Goal: Task Accomplishment & Management: Manage account settings

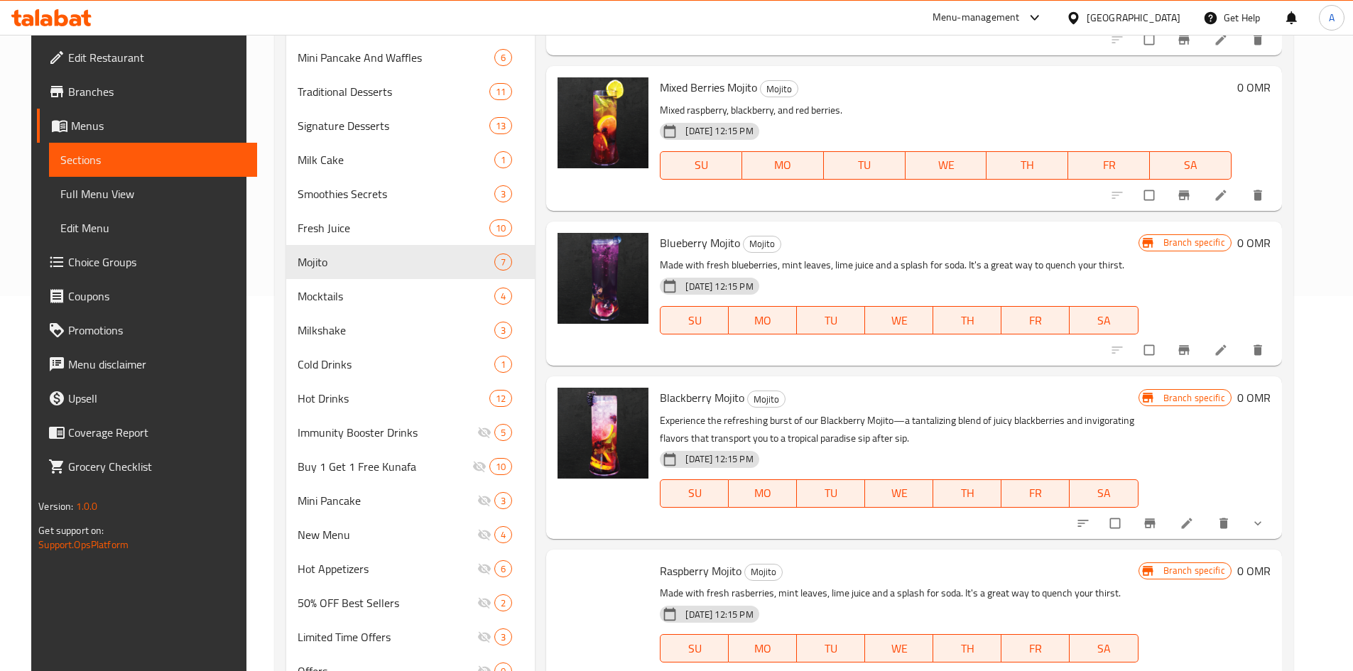
scroll to position [437, 0]
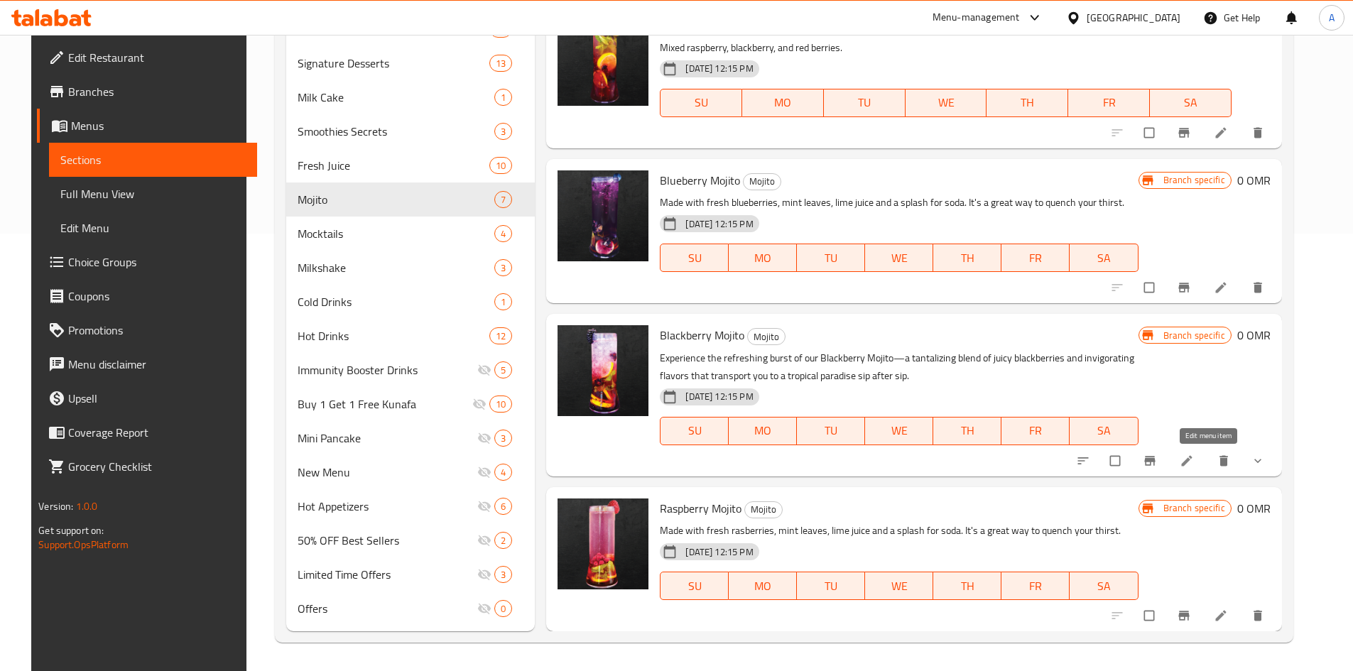
click at [1194, 462] on icon at bounding box center [1187, 461] width 14 height 14
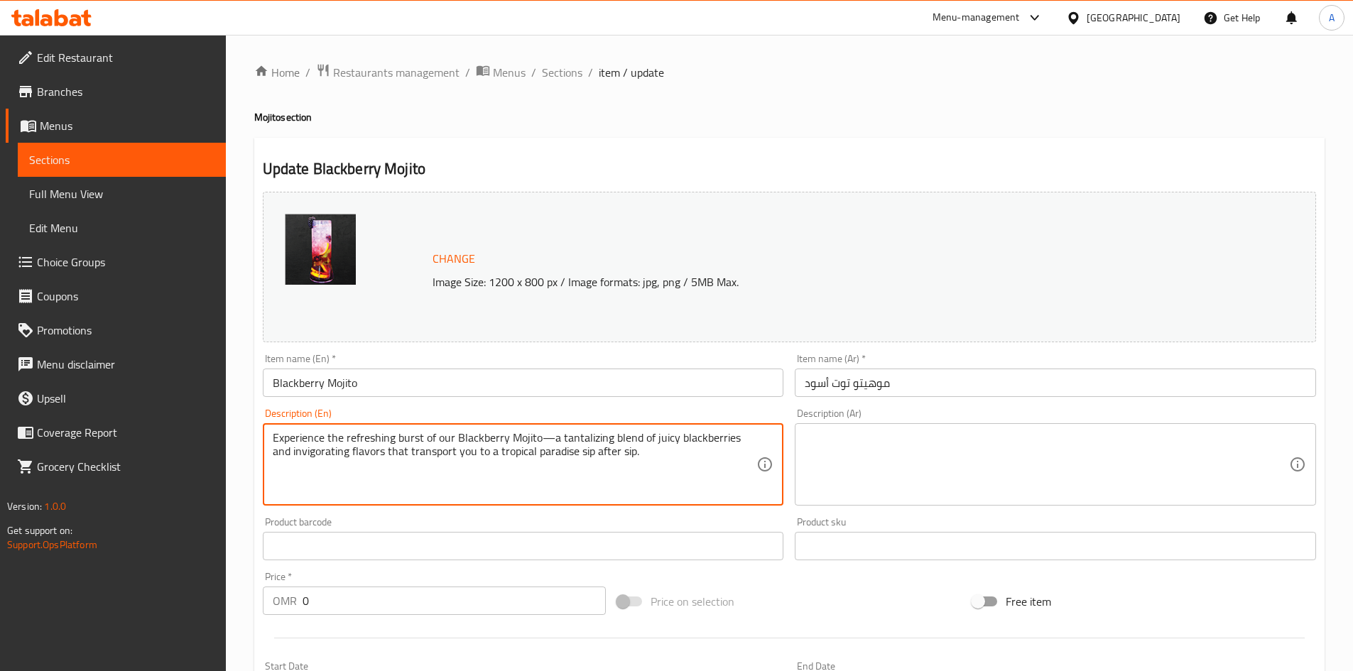
click at [489, 437] on textarea "Experience the refreshing burst of our Blackberry Mojito—a tantalizing blend of…" at bounding box center [515, 464] width 484 height 67
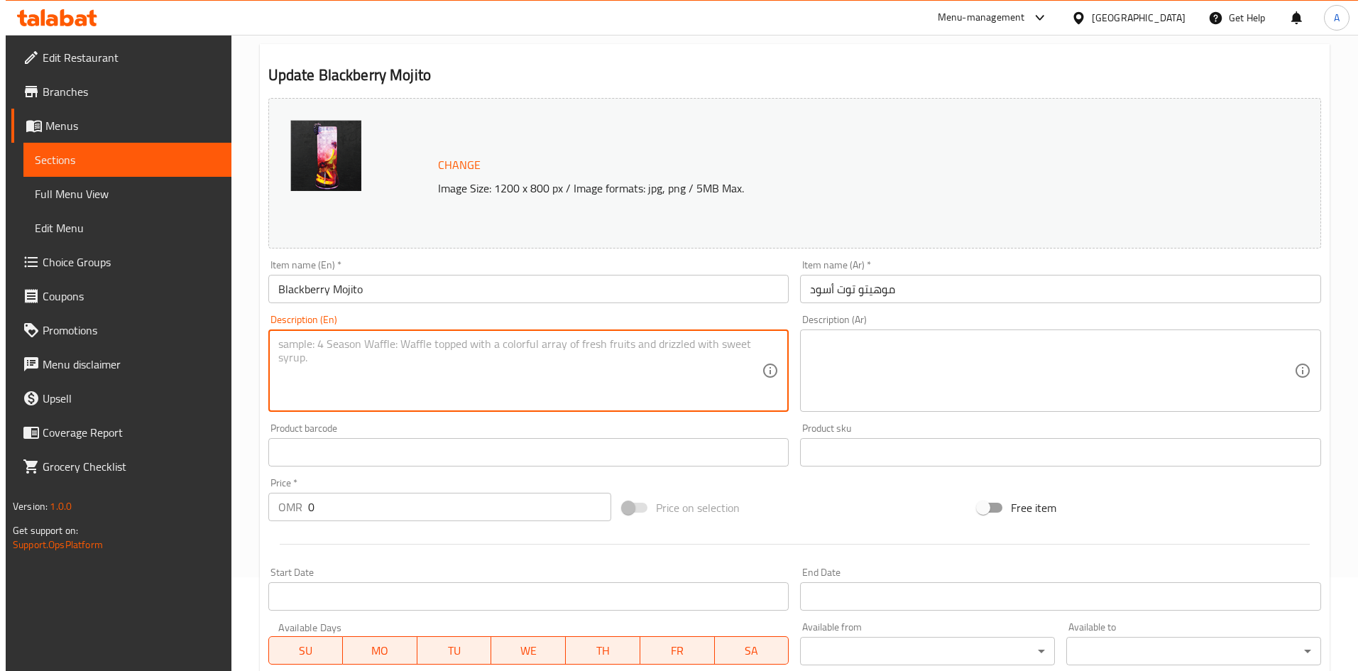
scroll to position [385, 0]
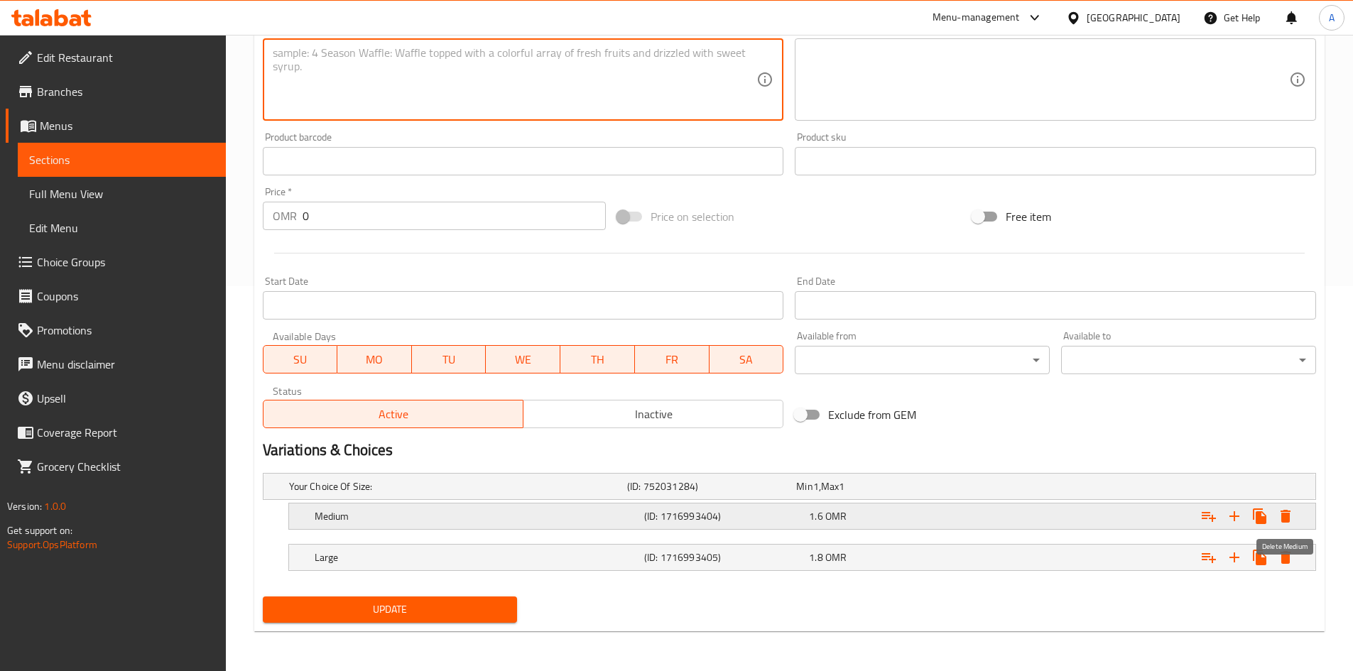
click at [1285, 517] on icon "Expand" at bounding box center [1285, 516] width 10 height 13
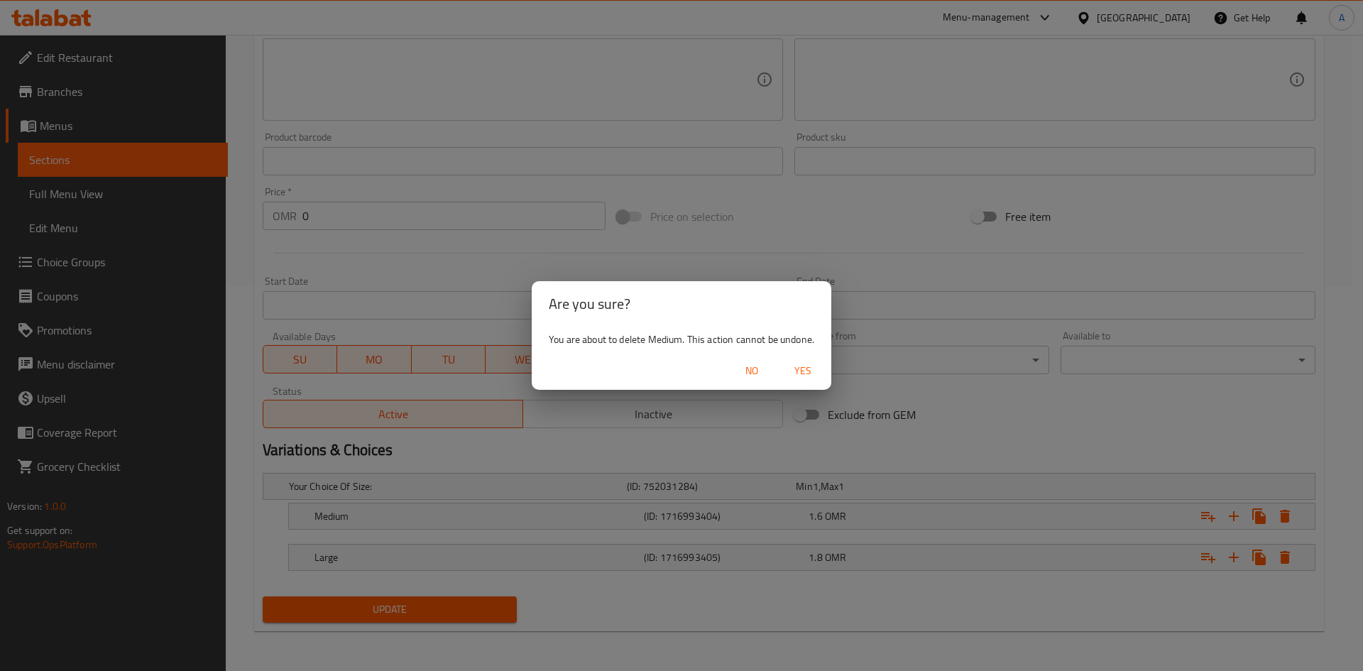
click at [810, 366] on span "Yes" at bounding box center [803, 371] width 34 height 18
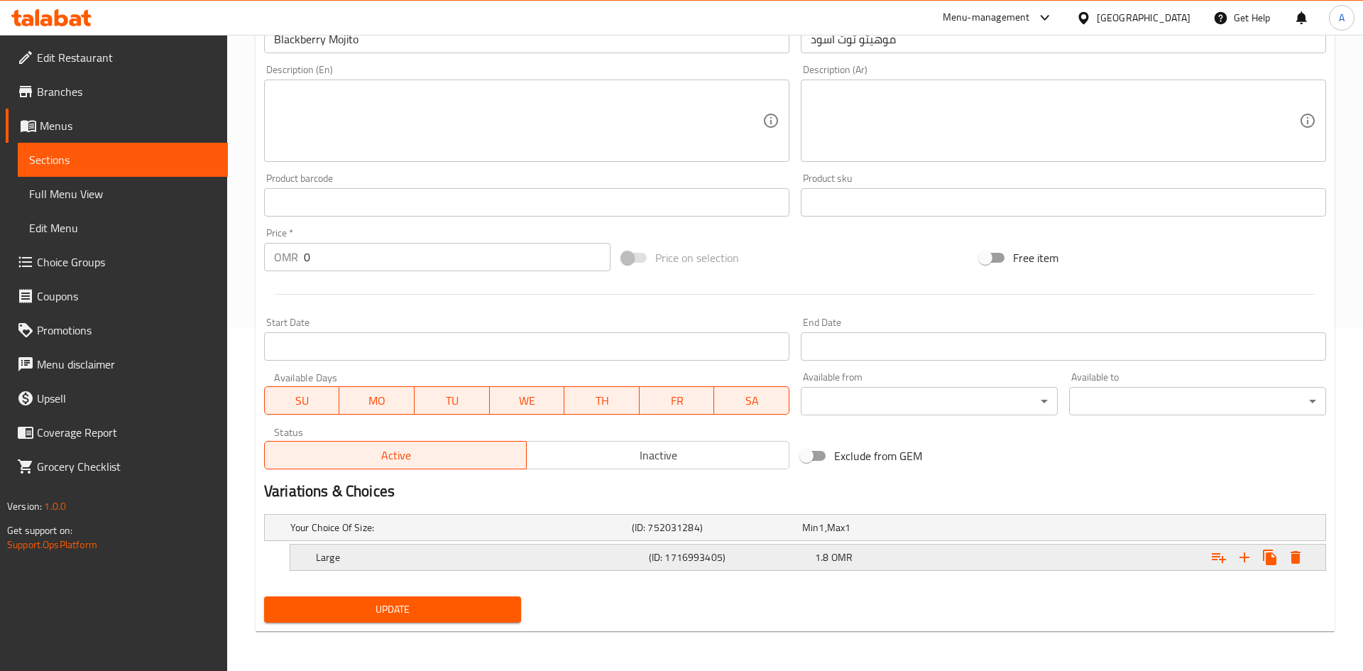
scroll to position [344, 0]
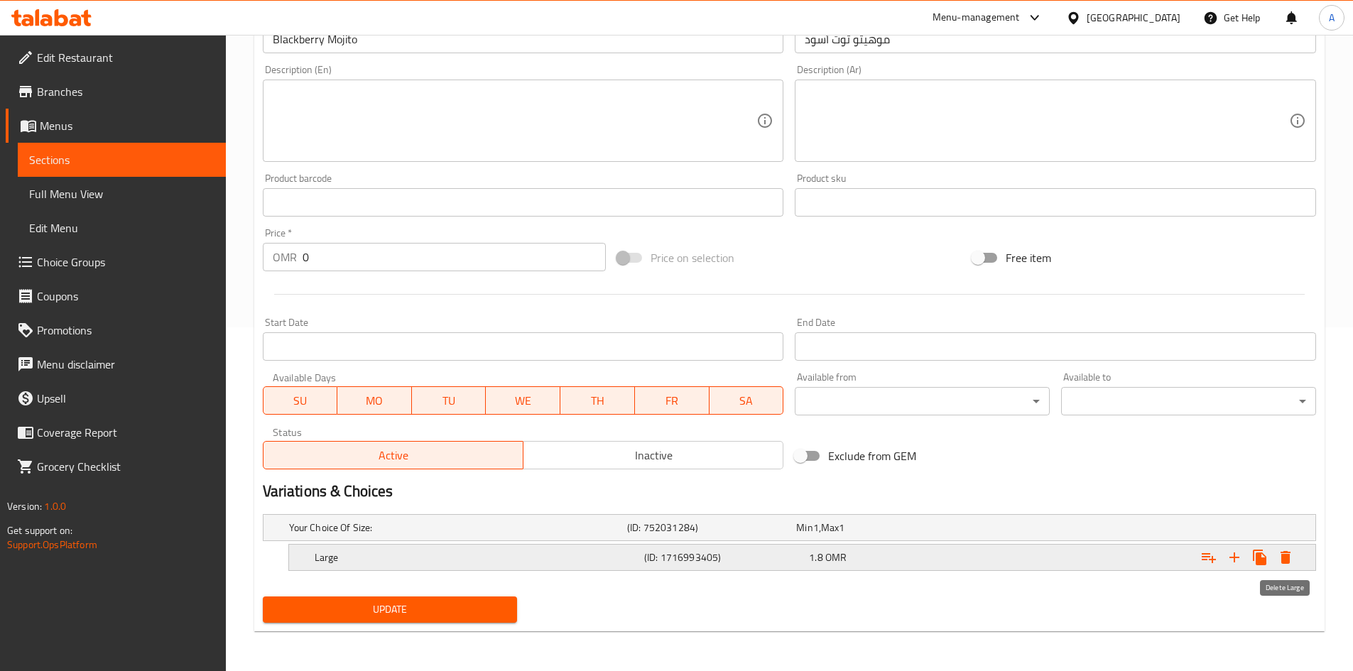
click at [1283, 562] on icon "Expand" at bounding box center [1285, 557] width 10 height 13
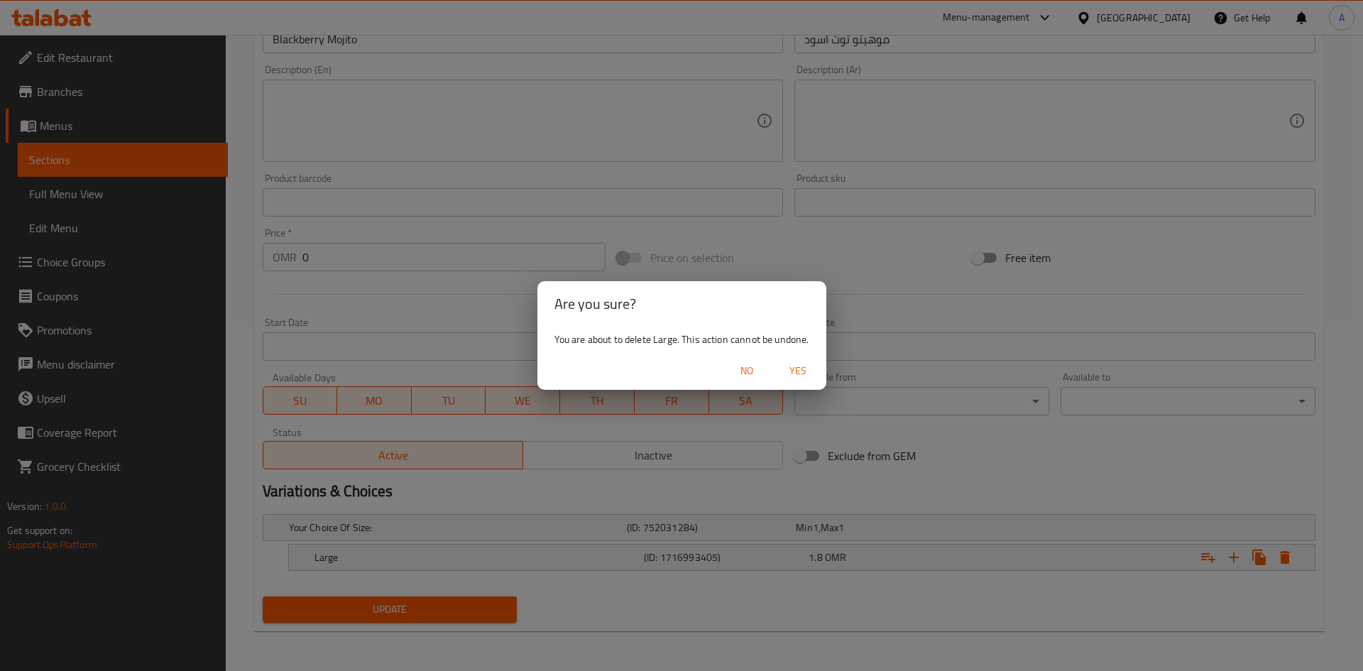
click at [803, 370] on span "Yes" at bounding box center [798, 371] width 34 height 18
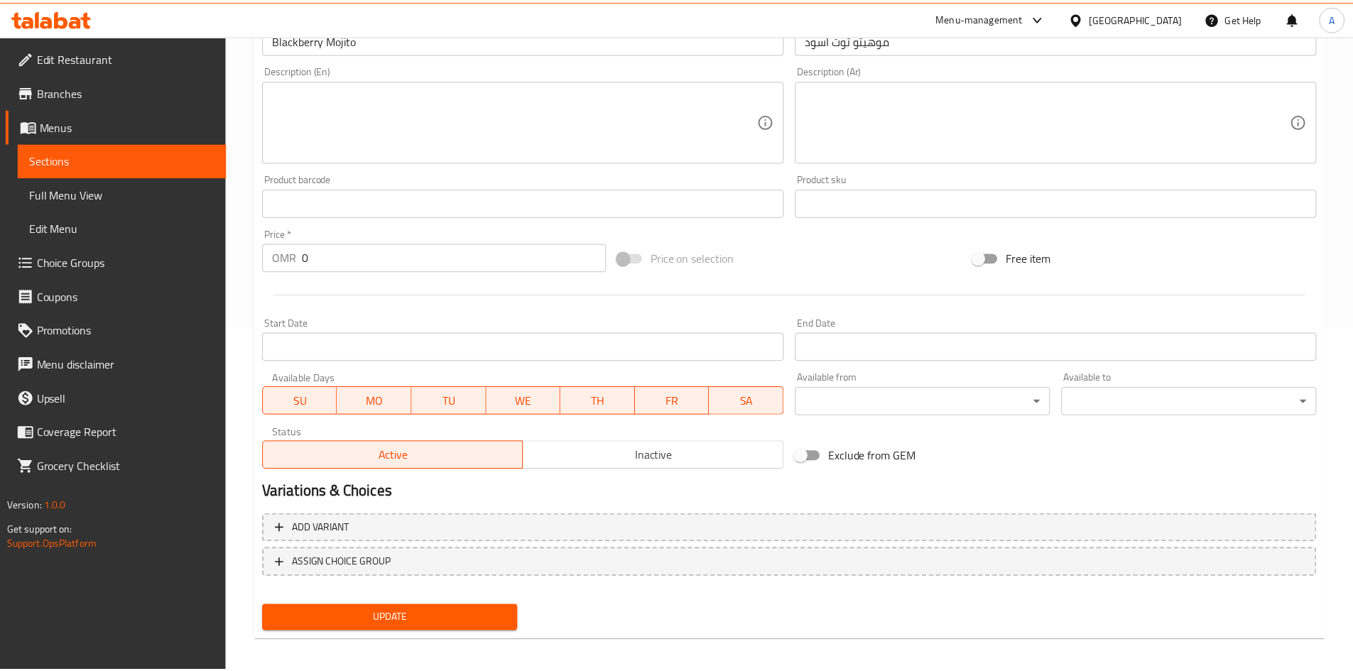
scroll to position [339, 0]
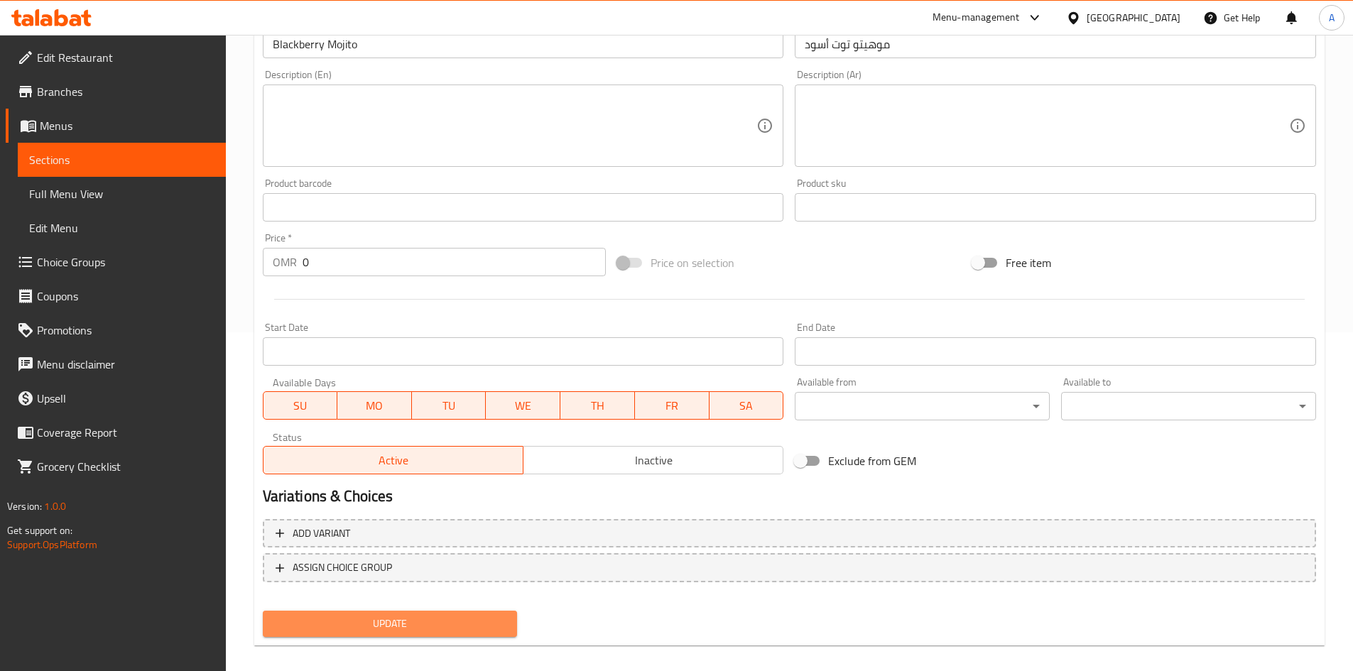
click at [377, 621] on span "Update" at bounding box center [390, 624] width 232 height 18
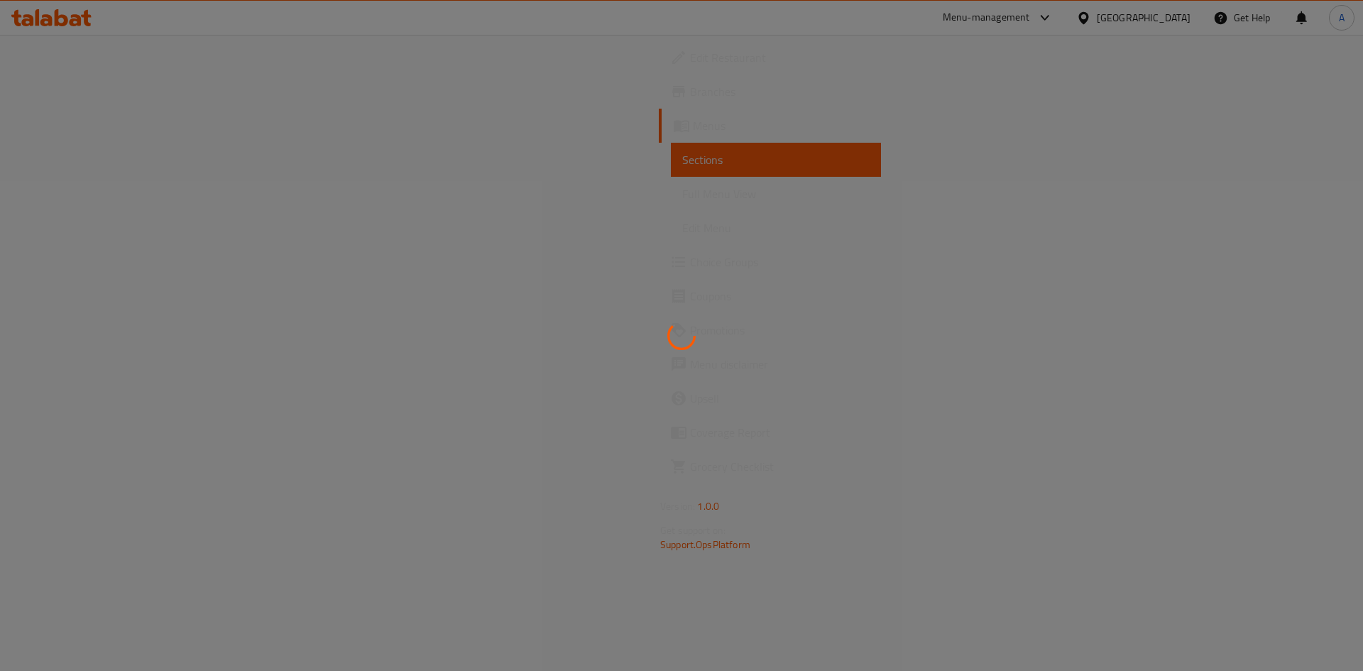
click at [1157, 24] on div at bounding box center [681, 335] width 1363 height 671
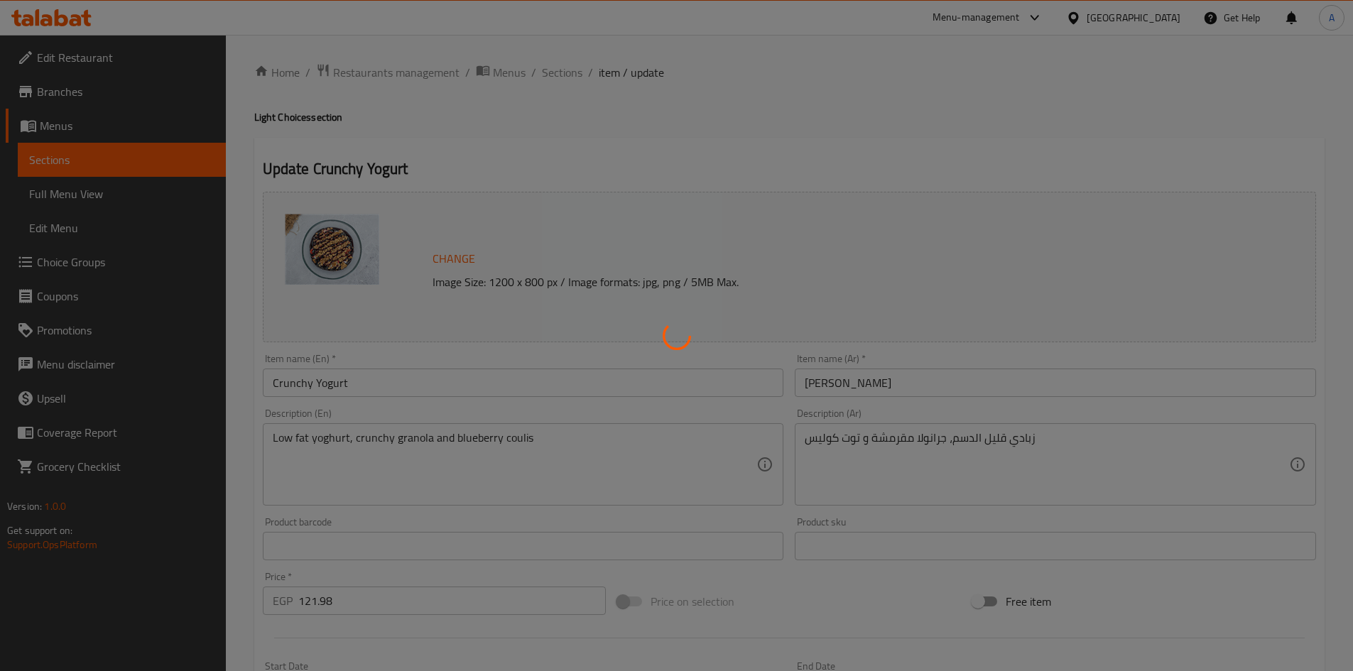
type input "إضافات"
type input "0"
type input "الإضافات:"
type input "0"
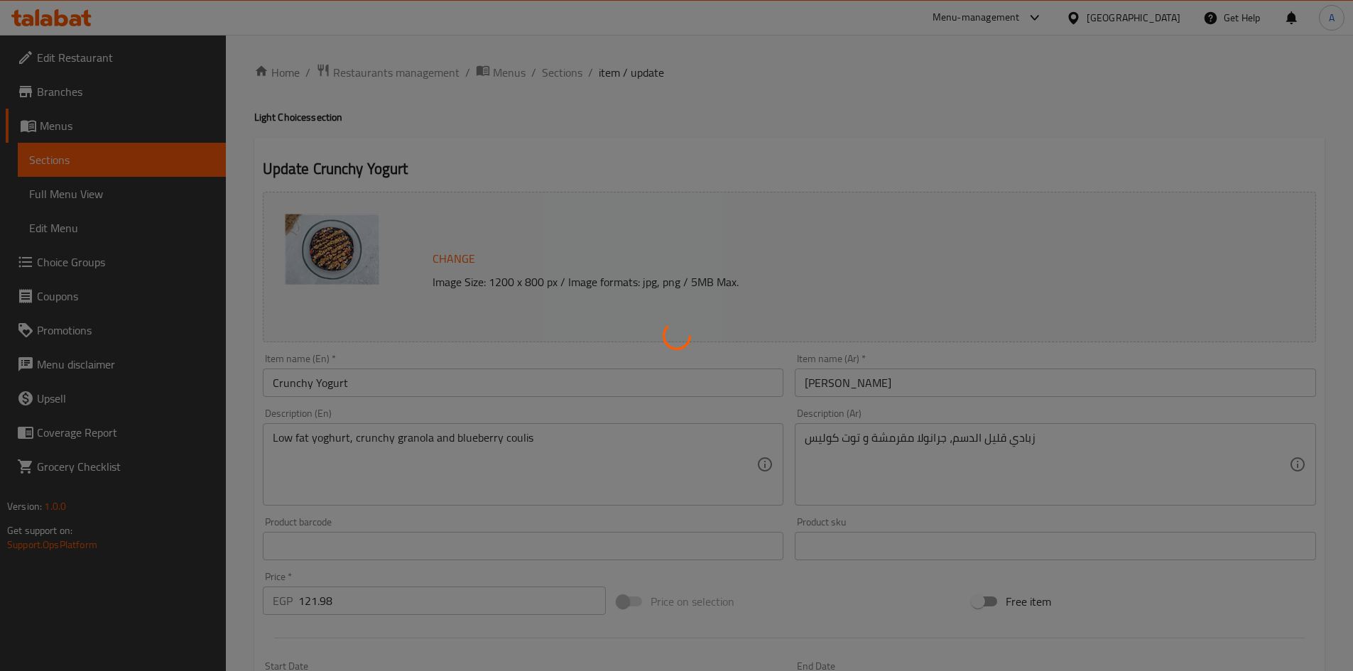
type input "59"
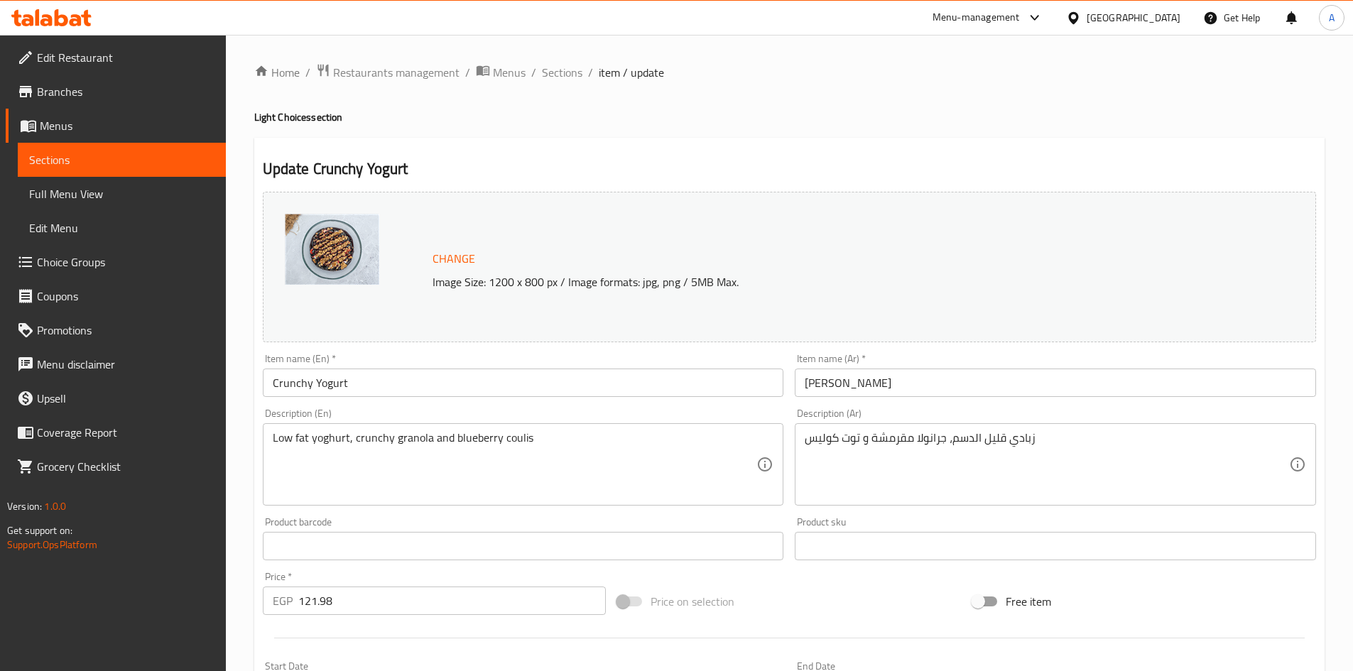
click at [1174, 22] on div "[GEOGRAPHIC_DATA]" at bounding box center [1134, 18] width 94 height 16
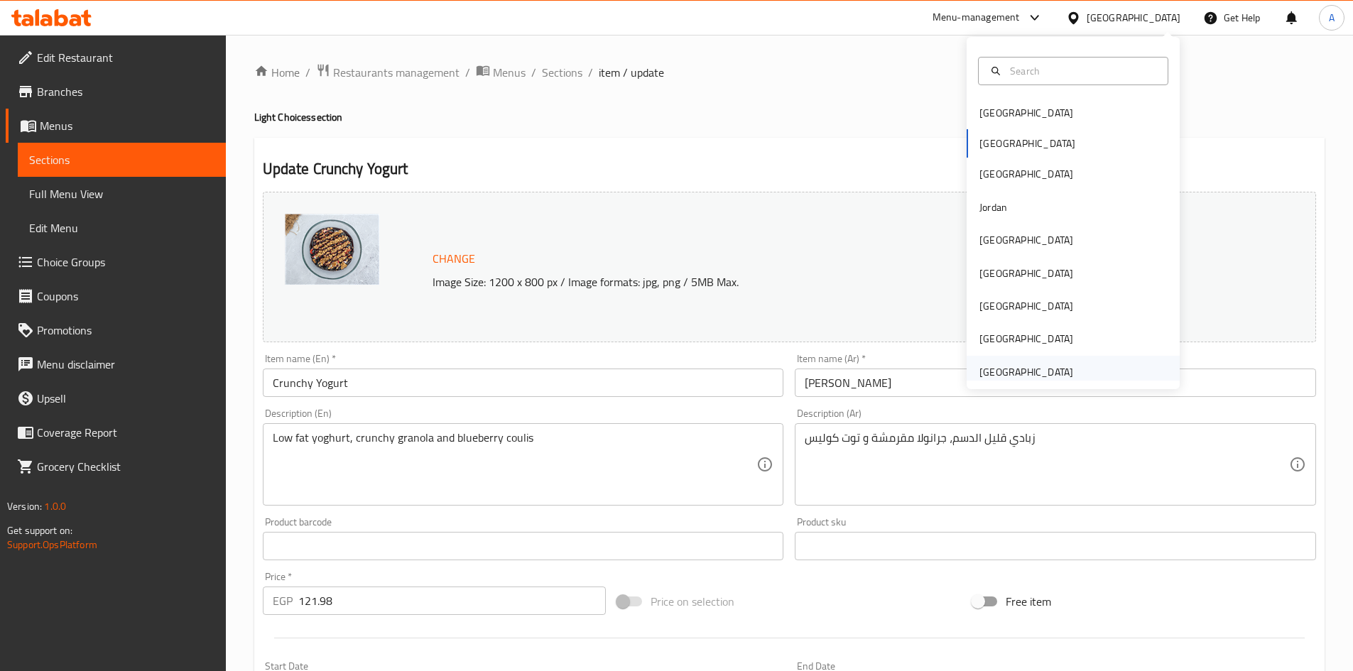
click at [1055, 372] on div "[GEOGRAPHIC_DATA]" at bounding box center [1026, 372] width 94 height 16
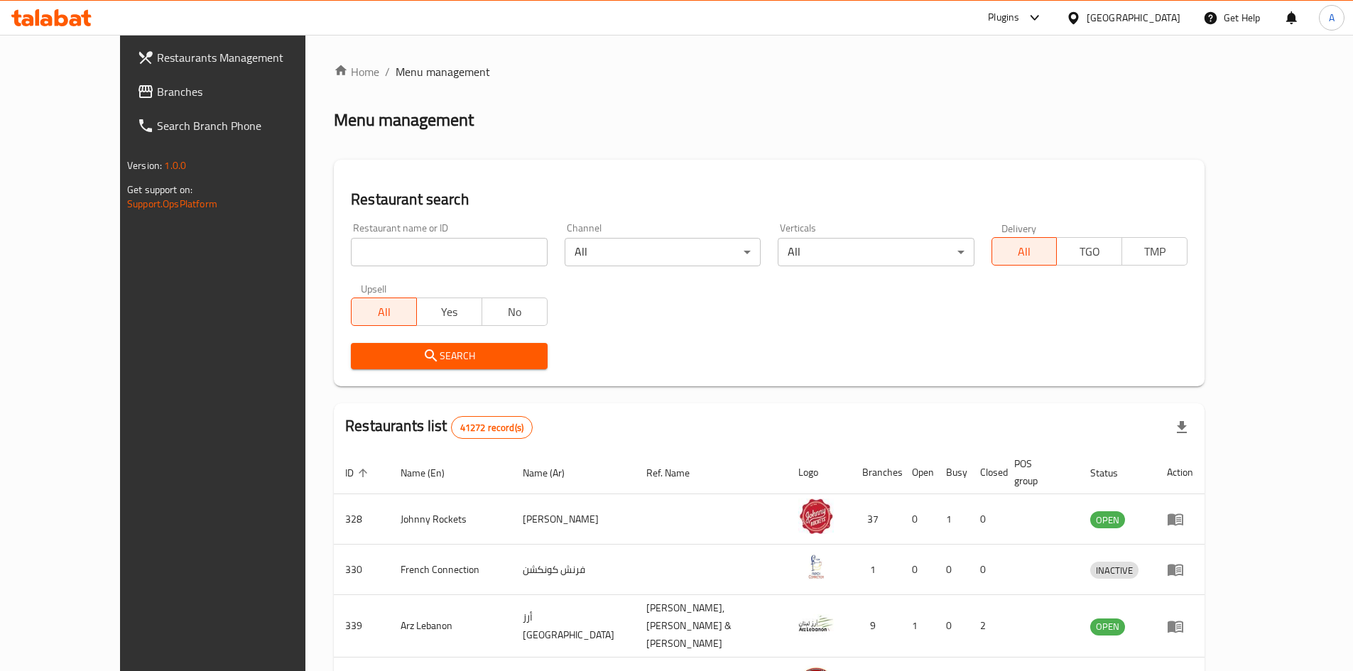
click at [452, 258] on input "search" at bounding box center [449, 252] width 196 height 28
paste input "Domino's pizza"
type input "Domino's pizza"
click at [420, 350] on span "Search" at bounding box center [448, 356] width 173 height 18
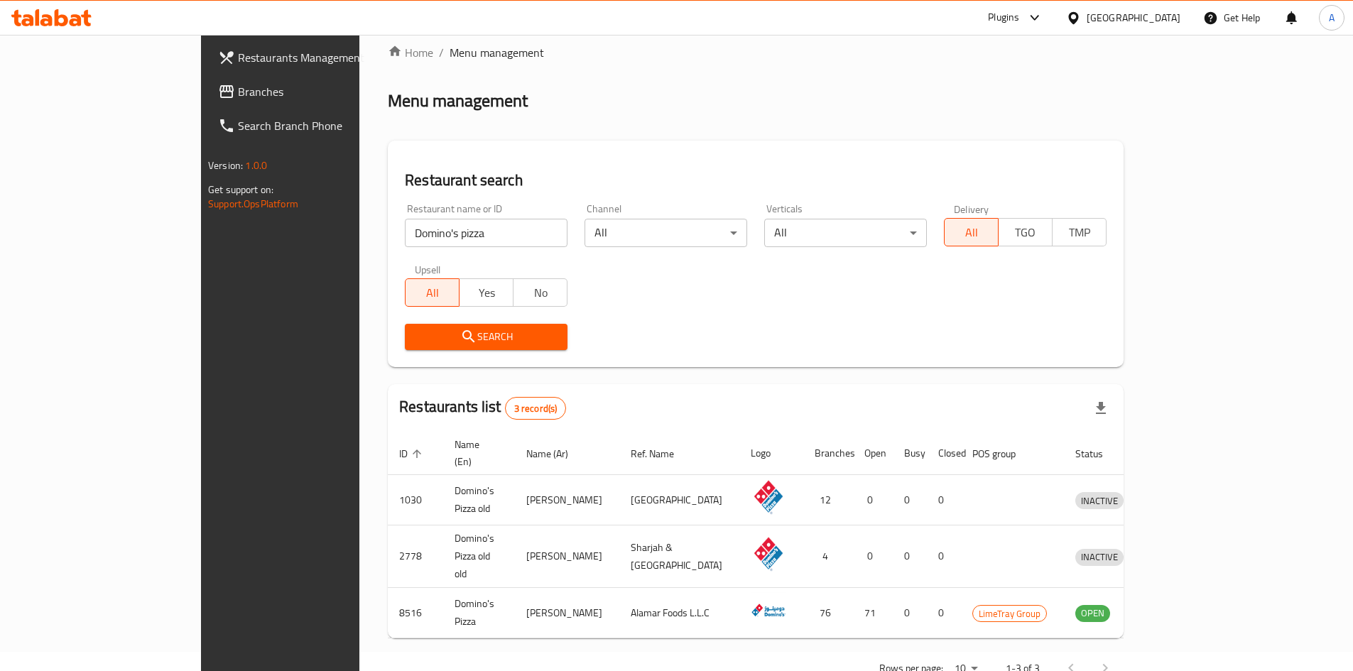
scroll to position [36, 0]
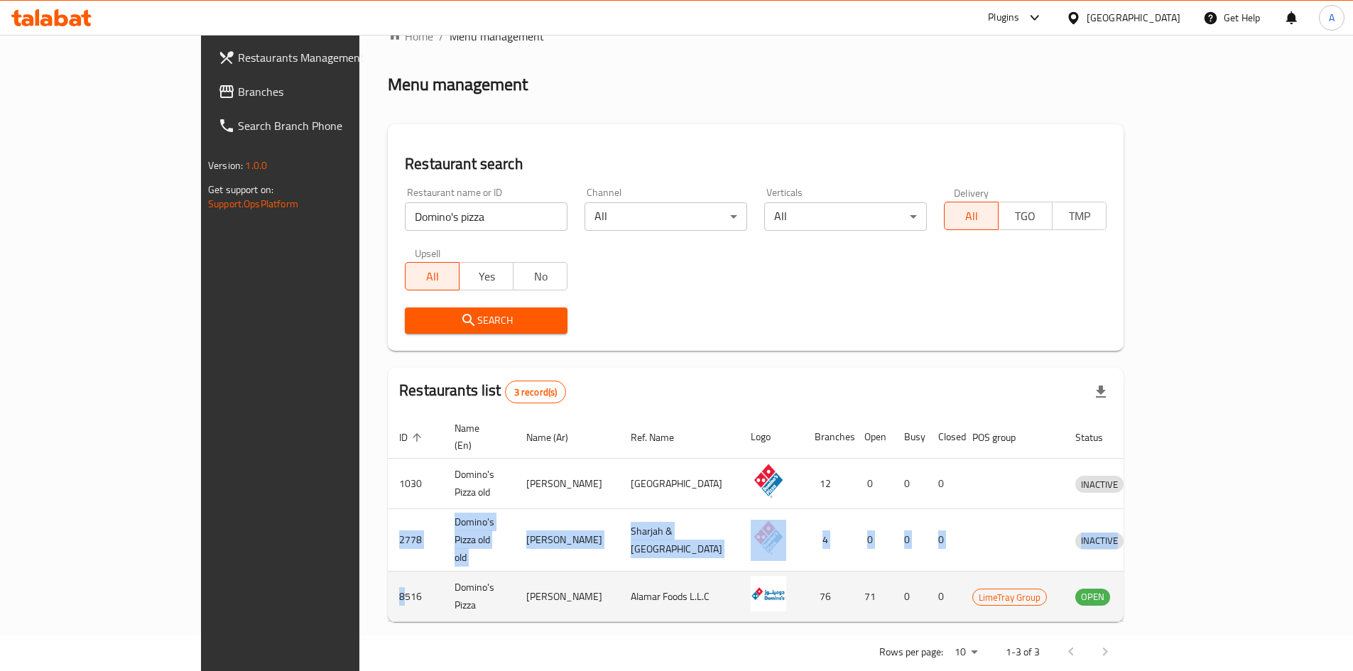
drag, startPoint x: 254, startPoint y: 540, endPoint x: 270, endPoint y: 546, distance: 16.6
click at [388, 546] on tbody "1030 Domino's Pizza old دومينوز بيتزا Dubai 12 0 0 0 INACTIVE 2778 Domino's Piz…" at bounding box center [789, 540] width 802 height 163
click at [388, 572] on td "8516" at bounding box center [415, 597] width 55 height 50
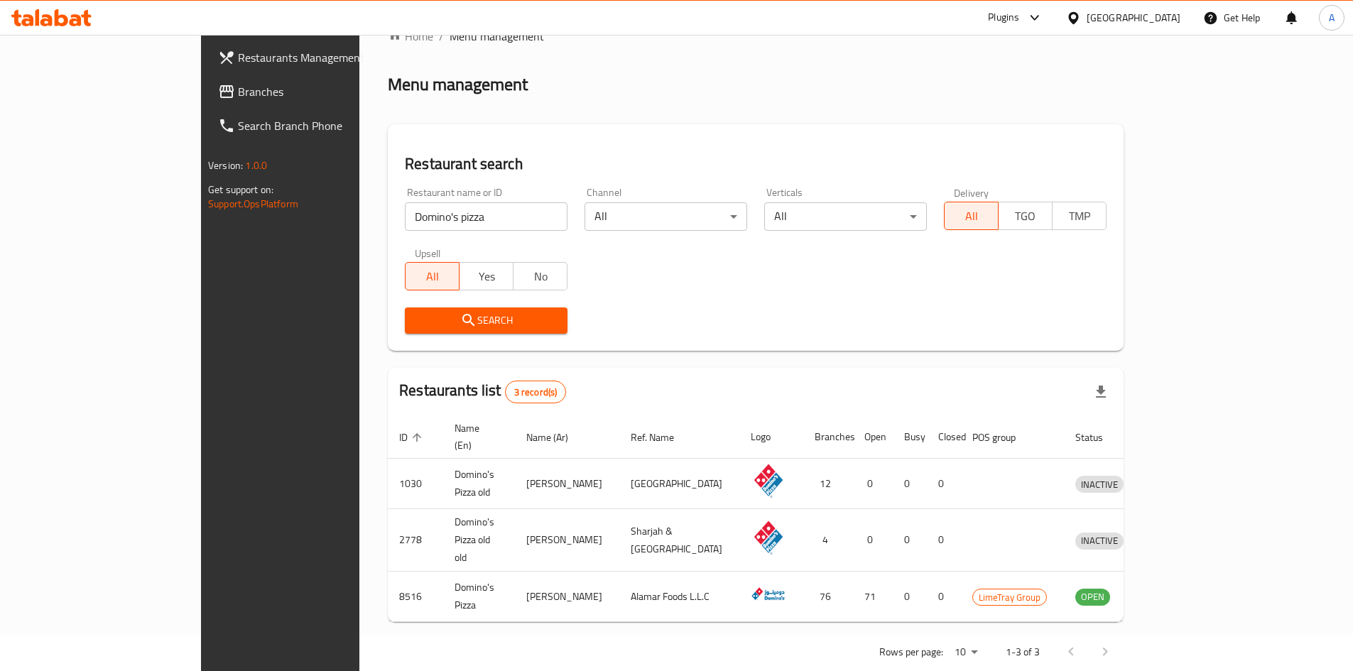
click at [207, 79] on link "Branches" at bounding box center [317, 92] width 220 height 34
